Goal: Information Seeking & Learning: Learn about a topic

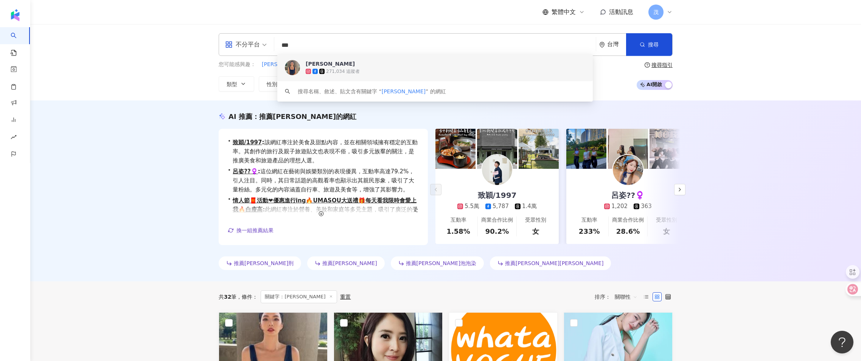
click at [323, 45] on input "***" at bounding box center [434, 45] width 315 height 14
type input "******"
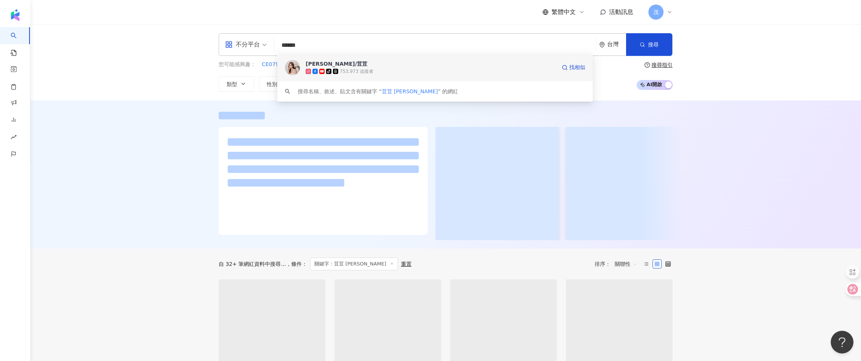
click at [371, 61] on span "[PERSON_NAME]/荳荳" at bounding box center [413, 64] width 216 height 8
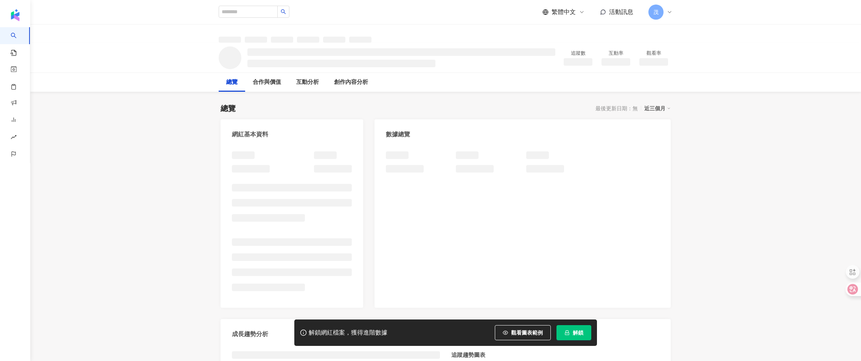
click at [566, 333] on icon "lock" at bounding box center [567, 333] width 4 height 5
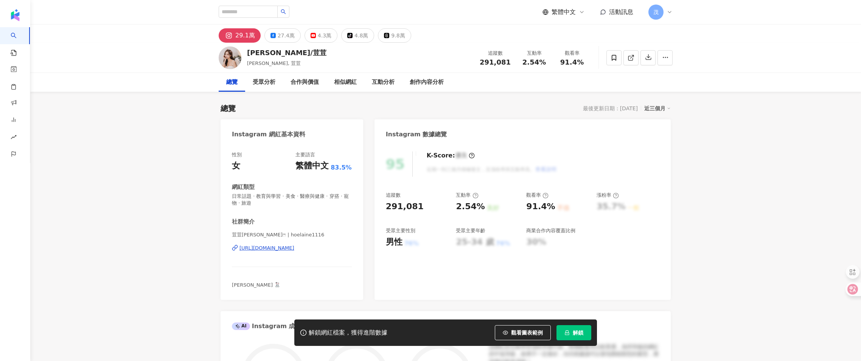
click at [574, 333] on span "解鎖" at bounding box center [577, 333] width 11 height 6
click at [268, 82] on div "受眾分析" at bounding box center [264, 82] width 23 height 9
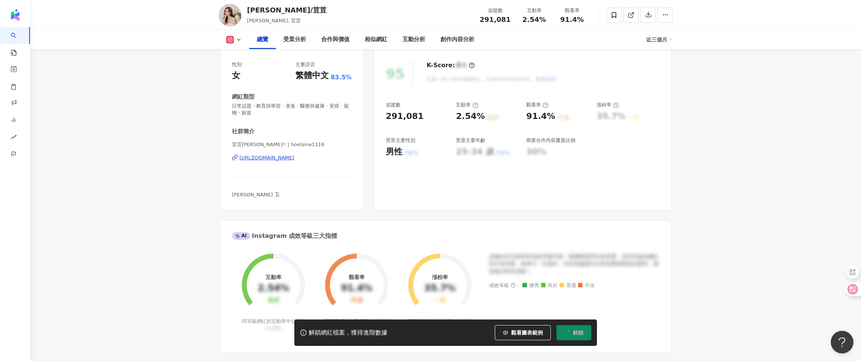
scroll to position [86, 0]
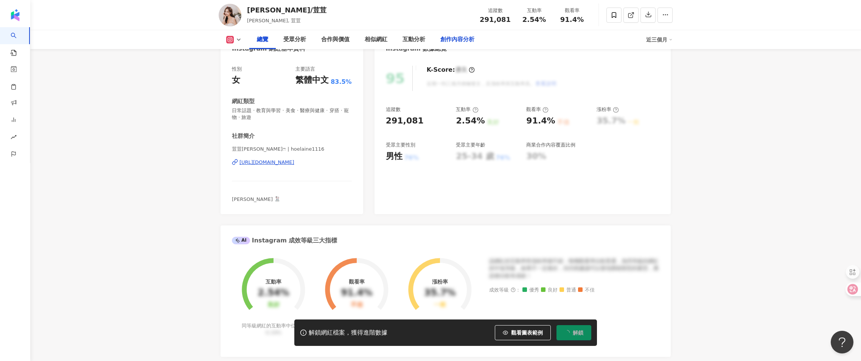
click at [446, 41] on div "創作內容分析" at bounding box center [457, 39] width 34 height 9
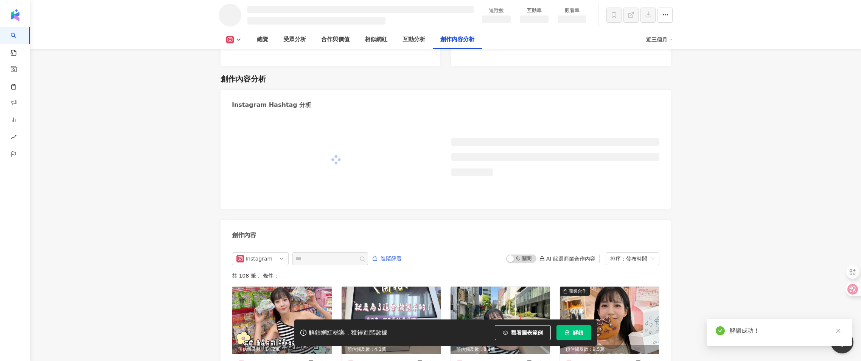
scroll to position [1876, 0]
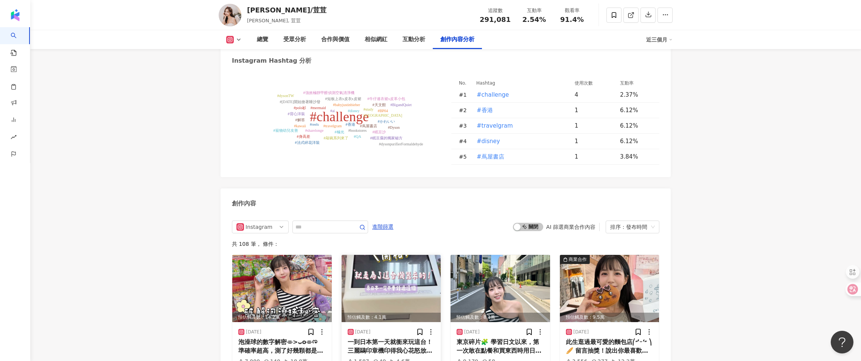
scroll to position [2222, 0]
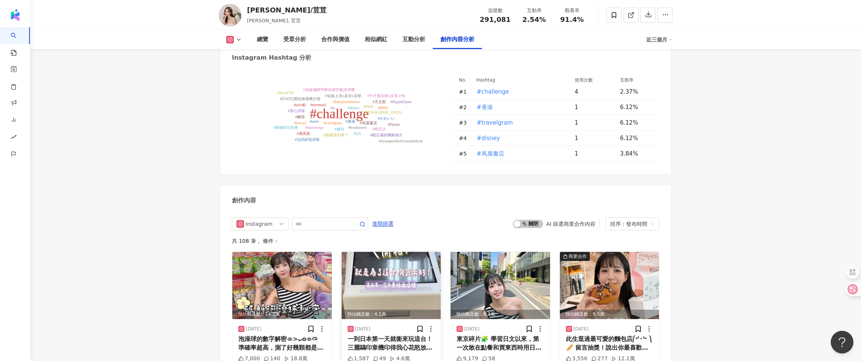
click at [403, 252] on img at bounding box center [390, 285] width 99 height 67
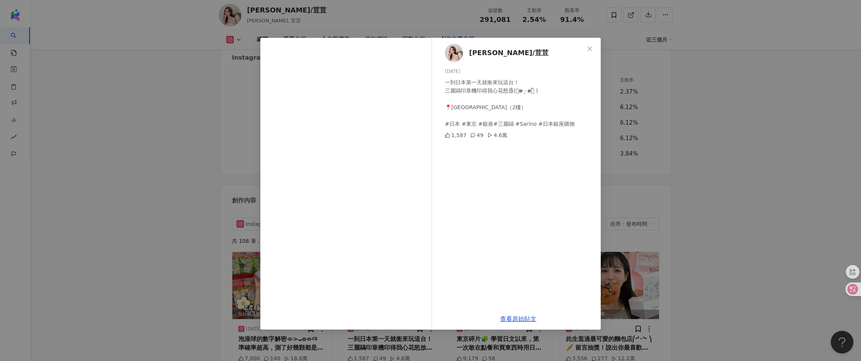
click at [627, 119] on div "[PERSON_NAME]/荳荳 [DATE] 一到日本第一天就衝來玩這台！ 三麗鷗印章機印得我心花怒放(ྀི𓂂ɞ̴̶̷ ·̮ ɞ̴̶̷𓂂 ྀི) 📍[GEO…" at bounding box center [430, 180] width 861 height 361
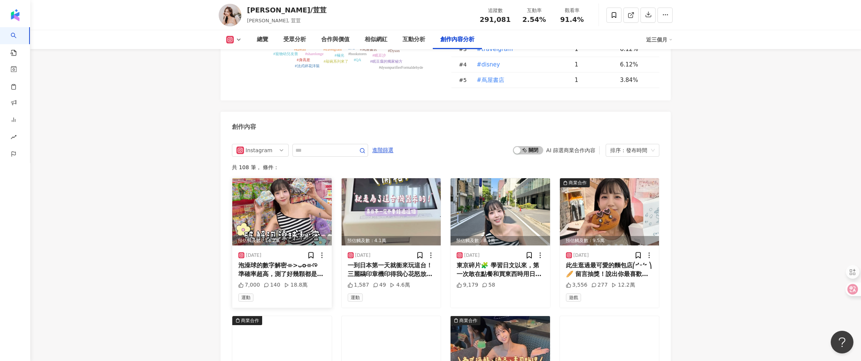
scroll to position [2303, 0]
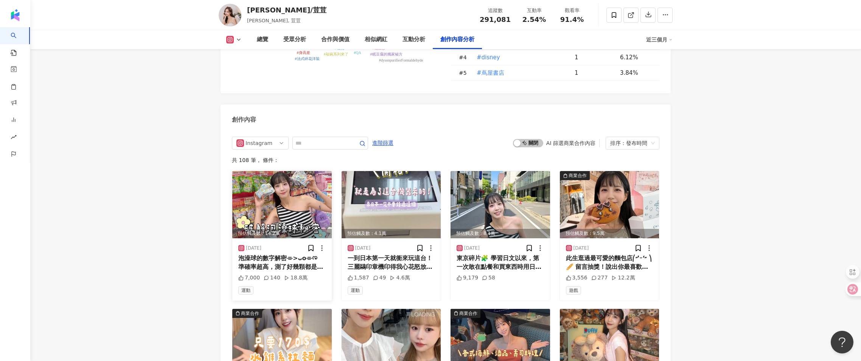
click at [296, 171] on img at bounding box center [281, 204] width 99 height 67
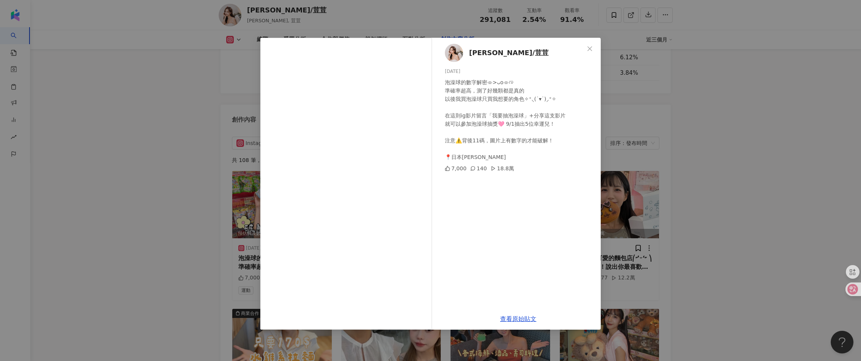
click at [203, 159] on div "[PERSON_NAME]/荳荳 [DATE] 泡澡球的數字解密⌯>ᴗo⌯ಣ 準確率超高，測了好幾顆都是真的 以後我買泡澡球只買我想要的角色✧⁺⸜(˙▾˙)⸝…" at bounding box center [430, 180] width 861 height 361
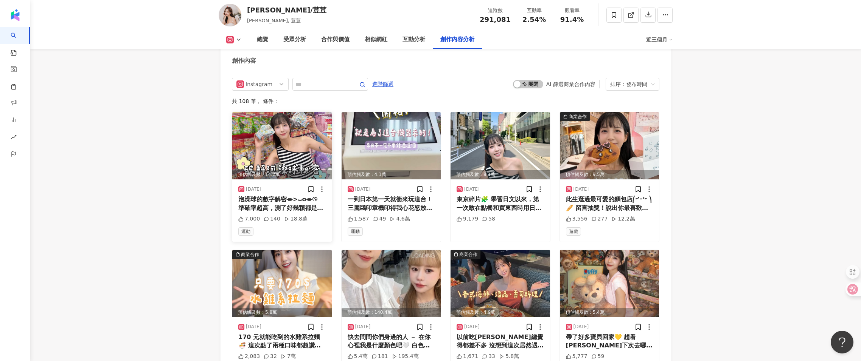
scroll to position [2365, 0]
